Goal: Transaction & Acquisition: Purchase product/service

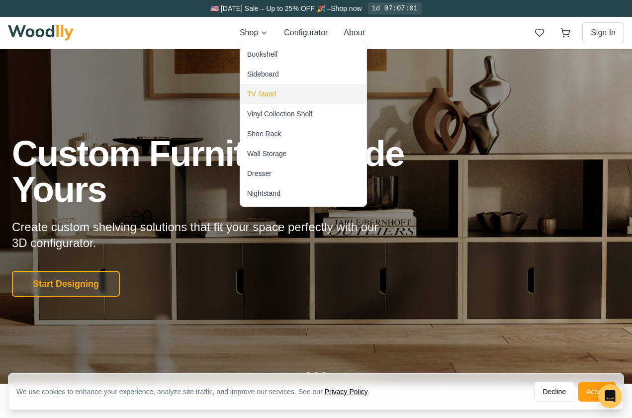
click at [256, 96] on div "TV Stand" at bounding box center [261, 94] width 29 height 10
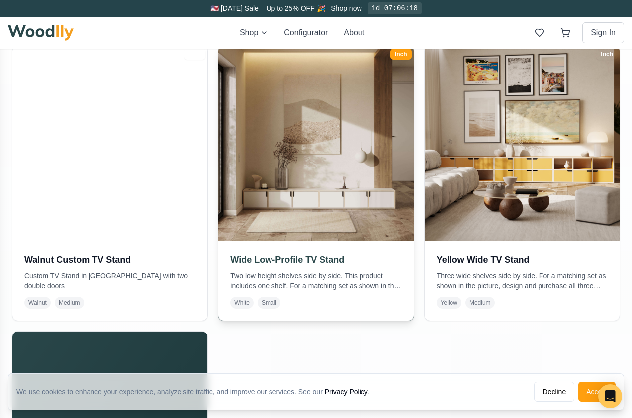
scroll to position [521, 0]
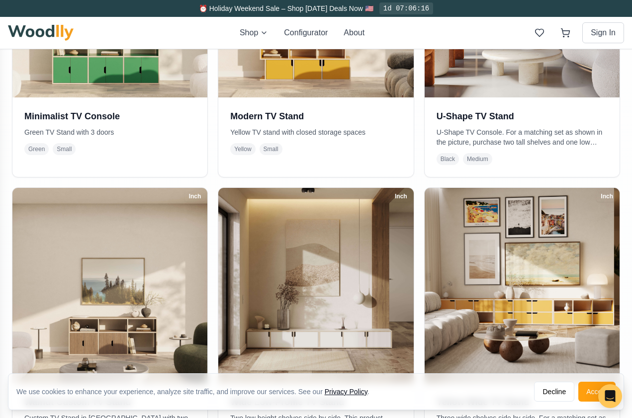
scroll to position [362, 0]
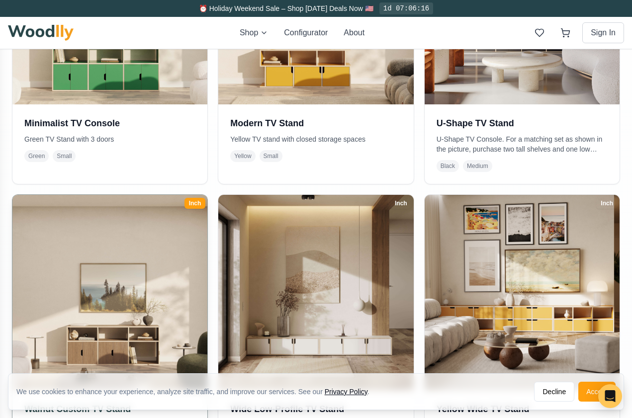
click at [157, 268] on img at bounding box center [109, 293] width 205 height 205
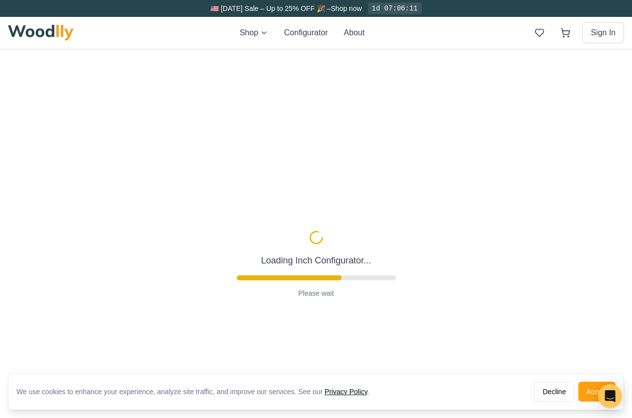
type input "62"
type input "2"
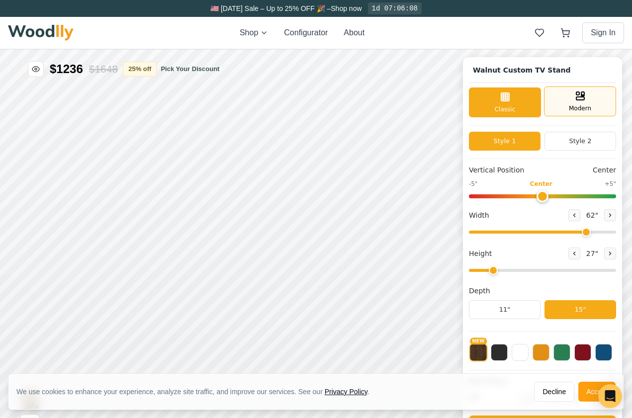
click at [569, 107] on span "Modern" at bounding box center [580, 108] width 22 height 9
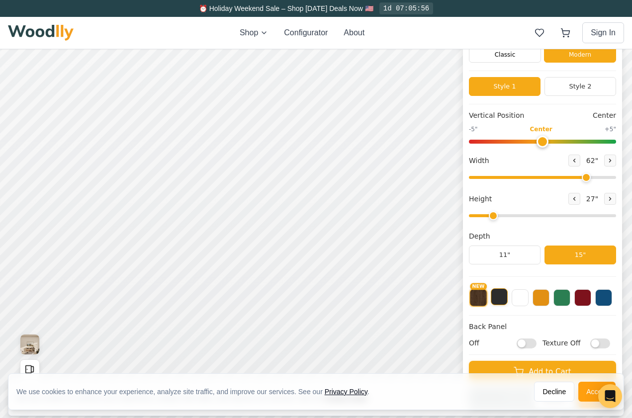
click at [496, 298] on button at bounding box center [499, 297] width 17 height 17
click at [481, 302] on button "NEW" at bounding box center [478, 297] width 17 height 17
click at [603, 295] on button at bounding box center [604, 297] width 17 height 17
click at [580, 302] on button at bounding box center [583, 297] width 17 height 17
click at [478, 297] on button "NEW" at bounding box center [478, 297] width 17 height 17
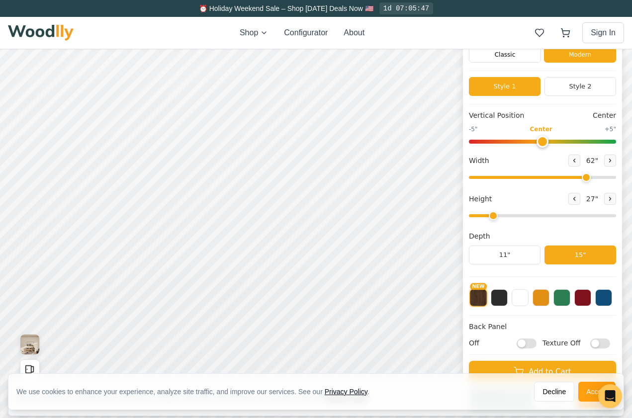
click at [577, 98] on div "Style 1 Style 2" at bounding box center [542, 90] width 147 height 27
click at [571, 89] on button "Style 2" at bounding box center [581, 86] width 72 height 19
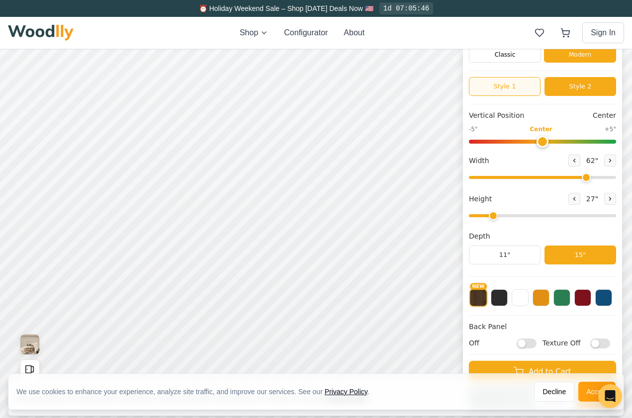
click at [500, 89] on button "Style 1" at bounding box center [505, 86] width 72 height 19
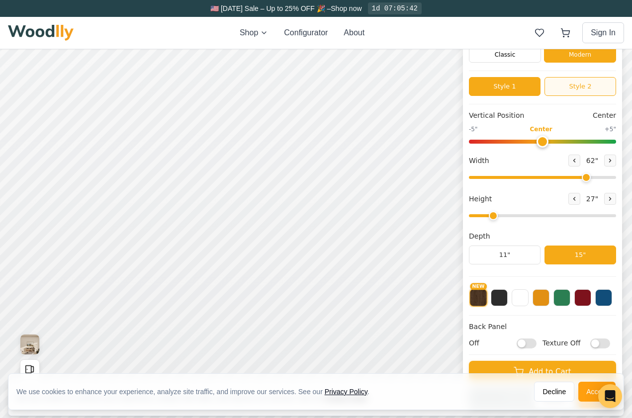
click at [569, 82] on button "Style 2" at bounding box center [581, 86] width 72 height 19
click at [514, 86] on button "Style 1" at bounding box center [505, 86] width 72 height 19
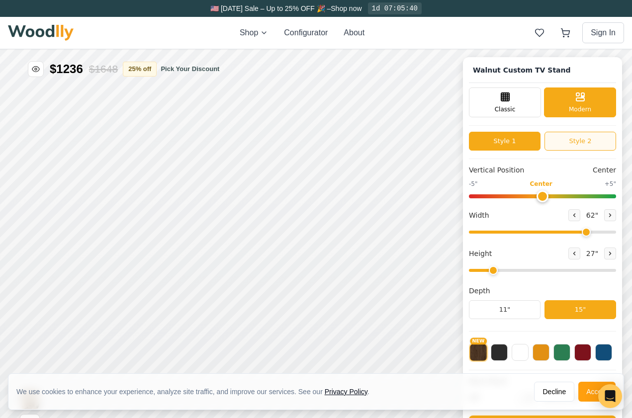
click at [552, 146] on button "Style 2" at bounding box center [581, 141] width 72 height 19
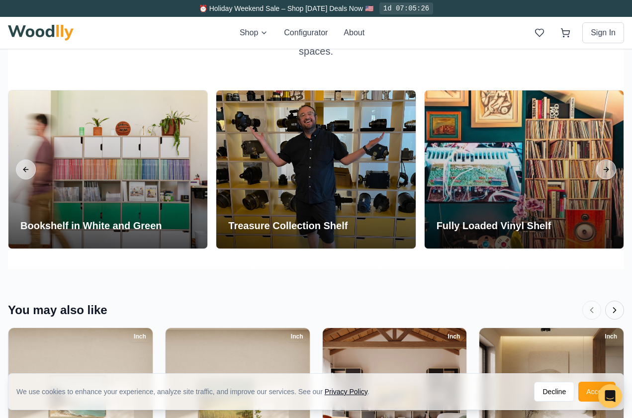
scroll to position [1826, 0]
